Goal: Check status: Check status

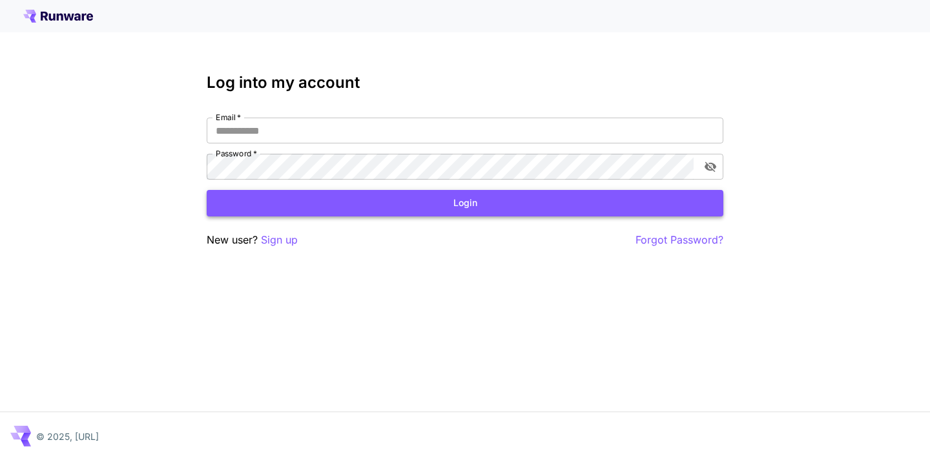
type input "**********"
click at [537, 208] on button "Login" at bounding box center [465, 203] width 516 height 26
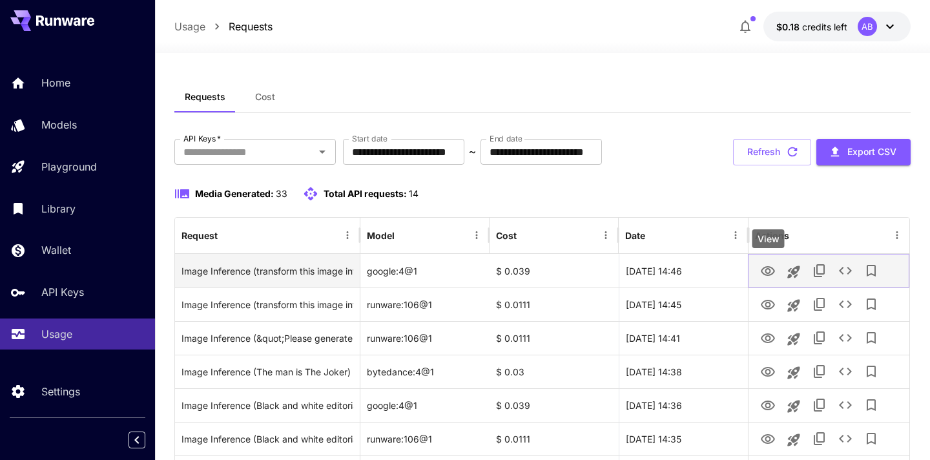
click at [764, 270] on icon "View" at bounding box center [767, 270] width 15 height 15
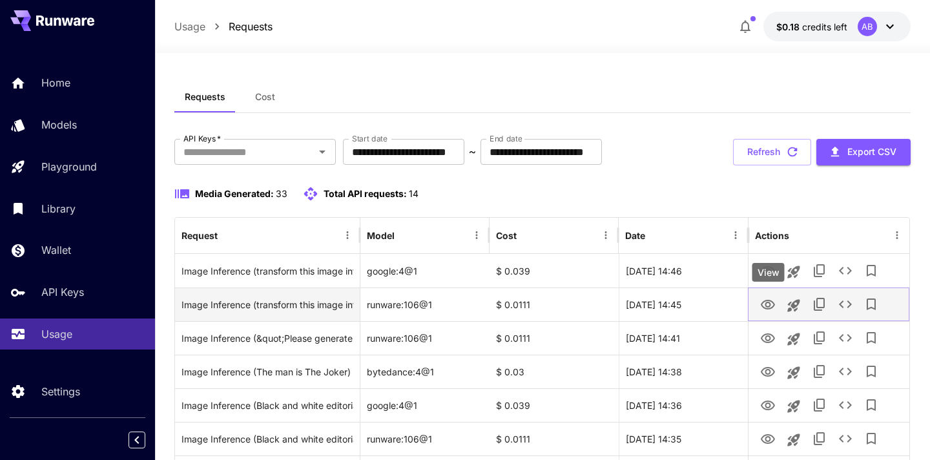
click at [773, 307] on icon "View" at bounding box center [767, 304] width 15 height 15
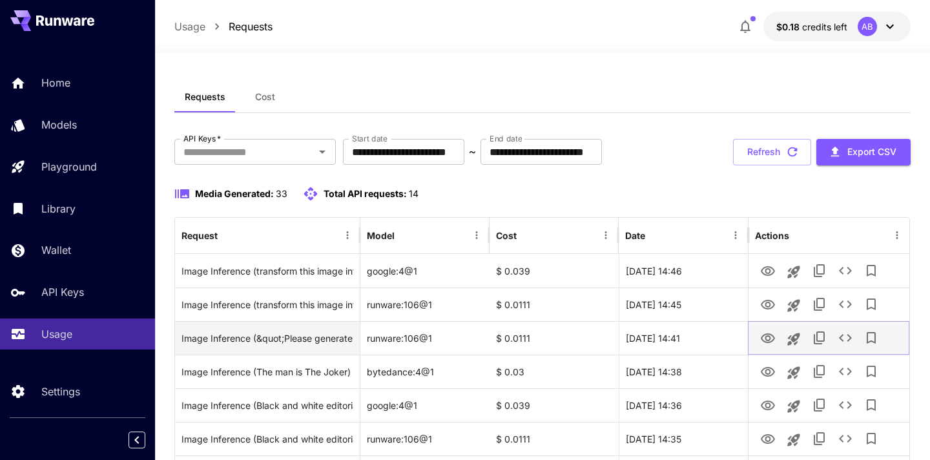
click at [761, 335] on icon "View" at bounding box center [767, 338] width 15 height 15
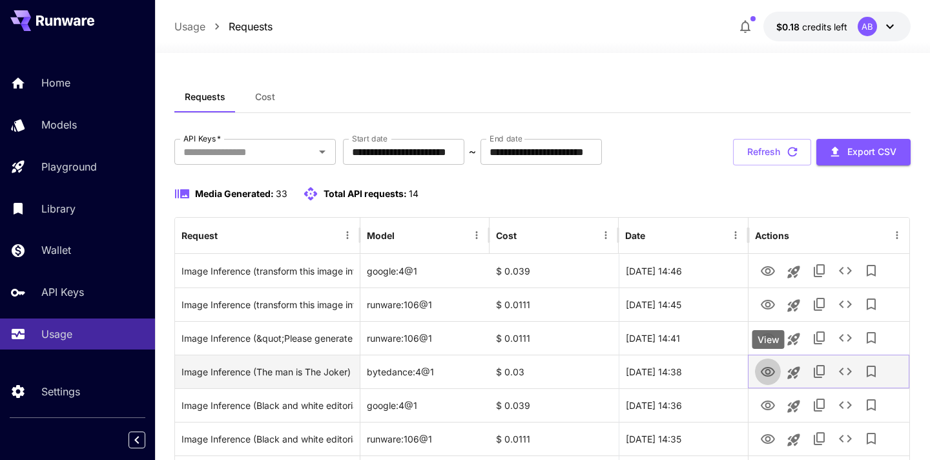
click at [764, 373] on icon "View" at bounding box center [767, 371] width 15 height 15
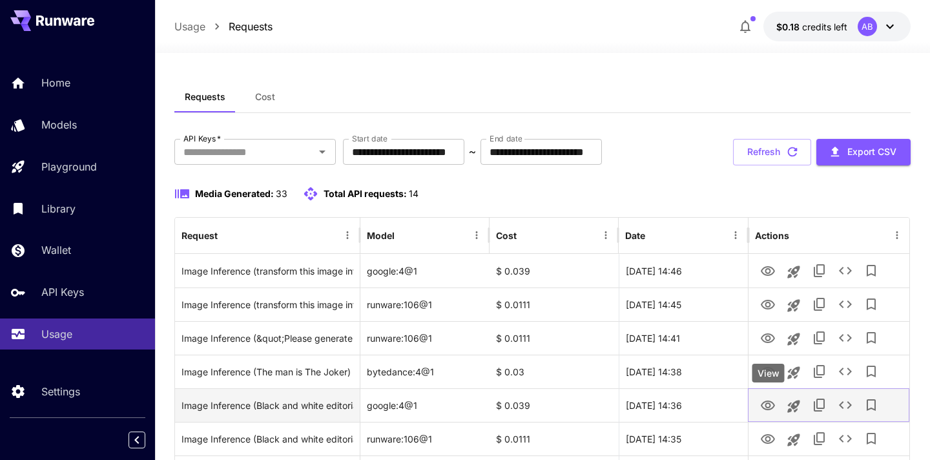
click at [771, 412] on icon "View" at bounding box center [767, 405] width 15 height 15
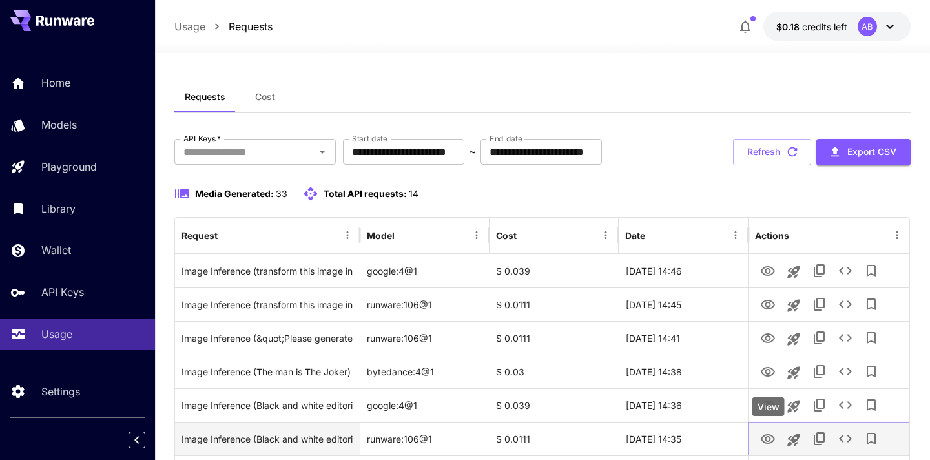
click at [766, 436] on icon "View" at bounding box center [767, 438] width 15 height 15
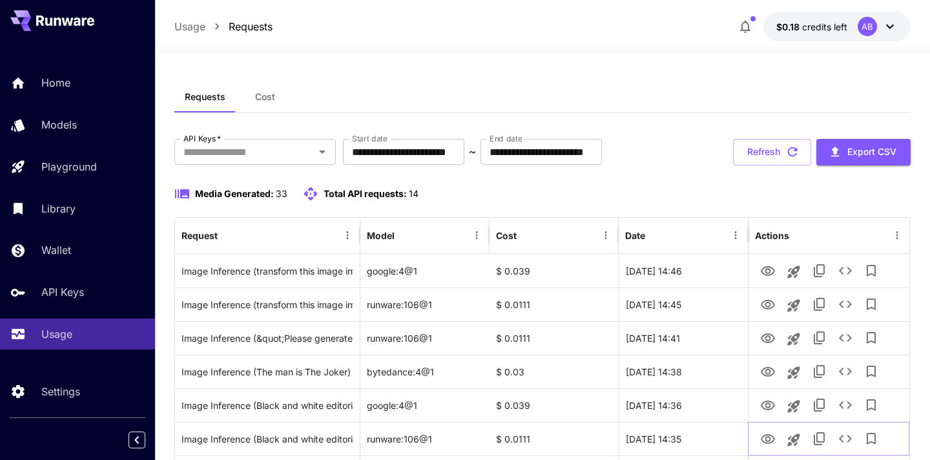
scroll to position [54, 0]
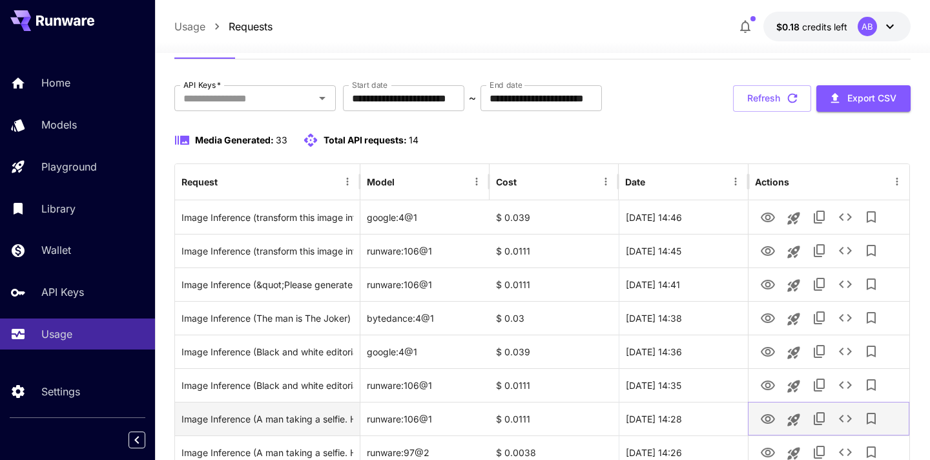
click at [771, 418] on icon "View" at bounding box center [767, 418] width 15 height 15
